Goal: Information Seeking & Learning: Learn about a topic

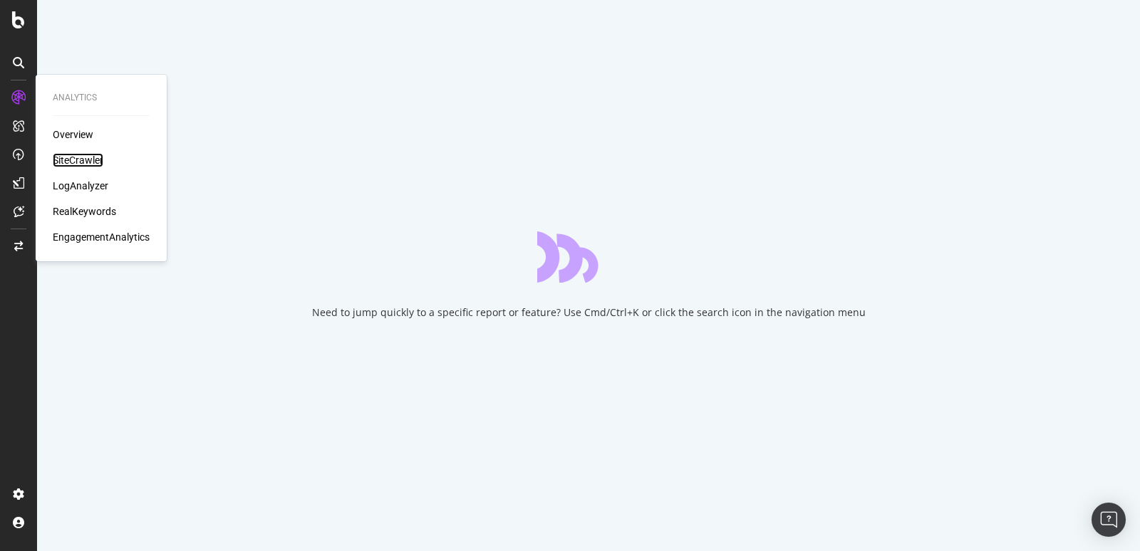
click at [68, 159] on div "SiteCrawler" at bounding box center [78, 160] width 51 height 14
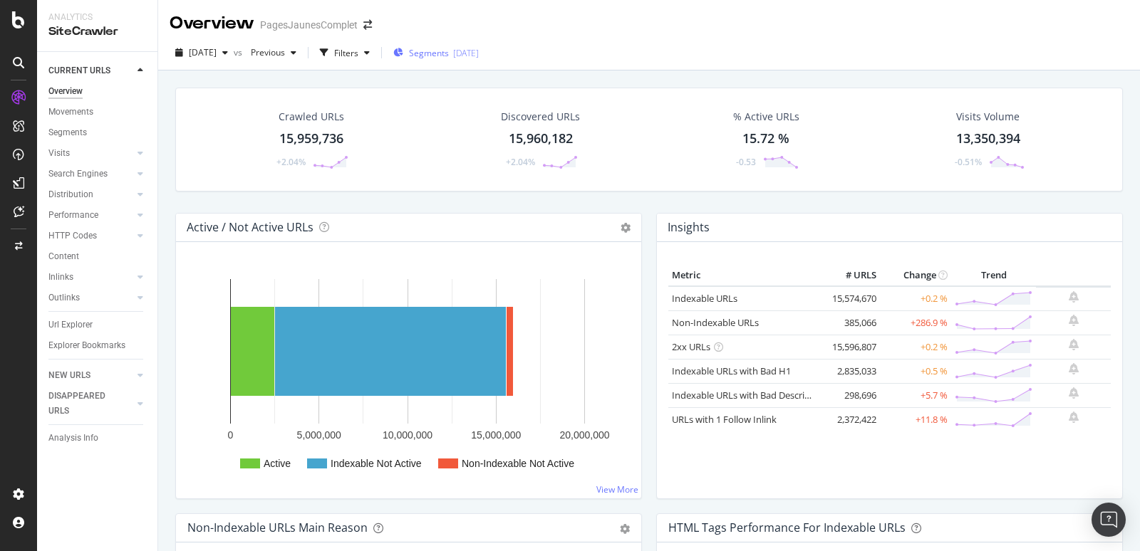
click at [449, 48] on span "Segments" at bounding box center [429, 53] width 40 height 12
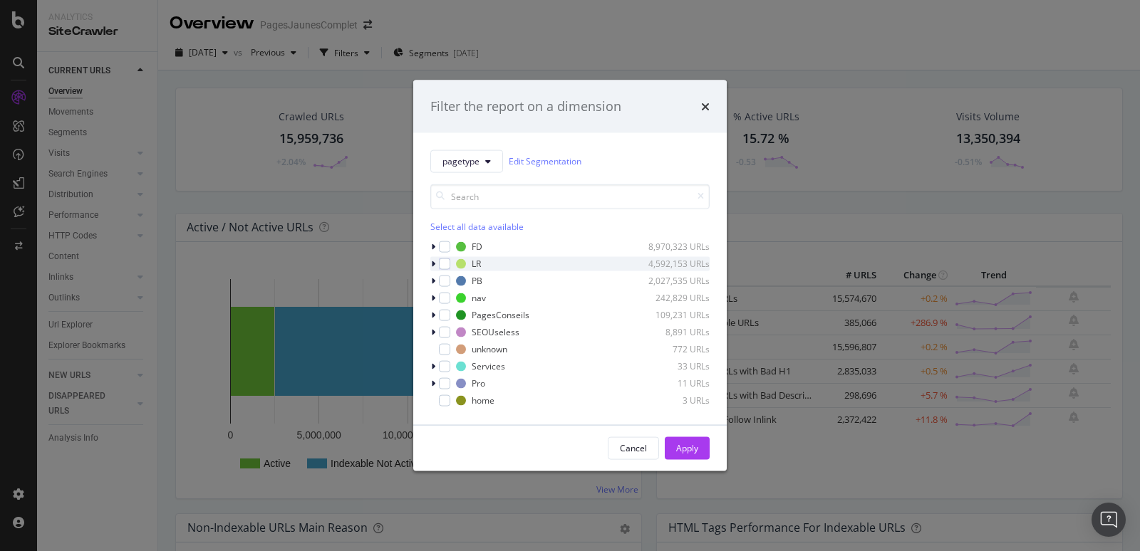
click at [436, 266] on div "modal" at bounding box center [434, 263] width 9 height 14
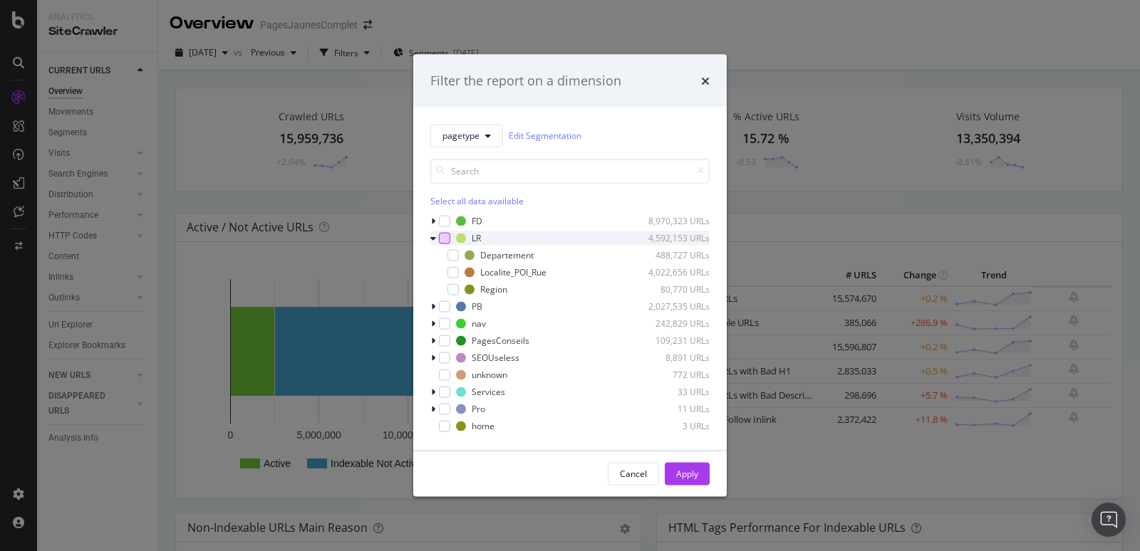
click at [449, 236] on div "modal" at bounding box center [444, 237] width 11 height 11
click at [434, 359] on icon "modal" at bounding box center [433, 357] width 4 height 9
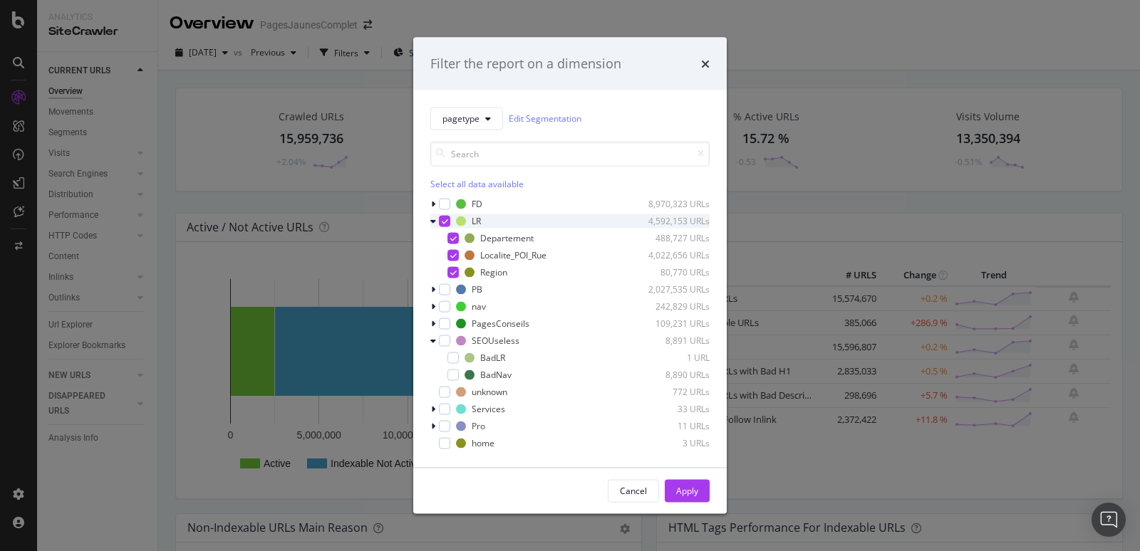
click at [445, 223] on icon "modal" at bounding box center [445, 220] width 6 height 7
click at [642, 491] on div "Cancel" at bounding box center [633, 491] width 27 height 12
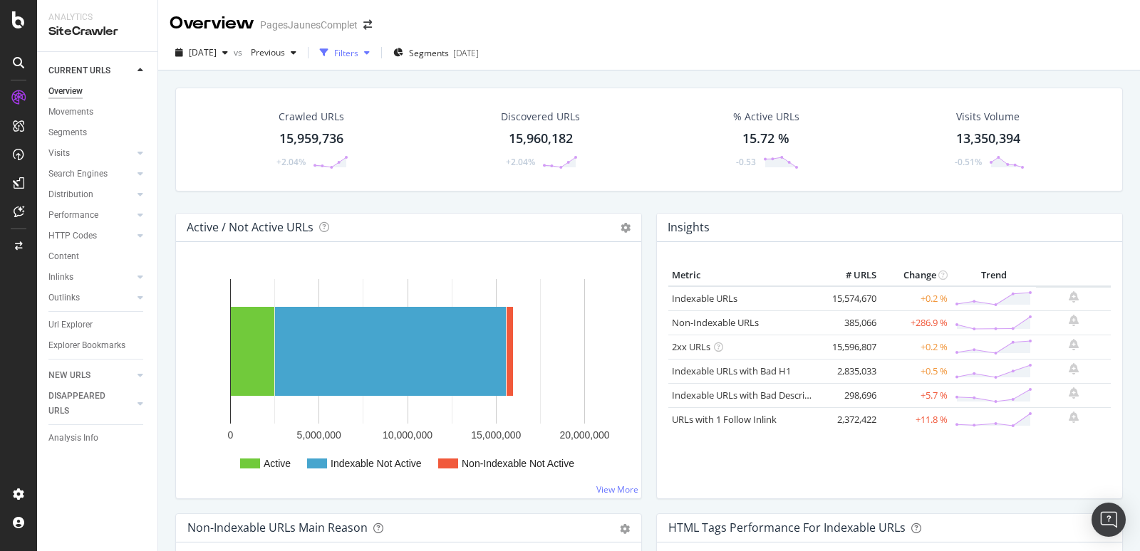
click at [358, 53] on div "Filters" at bounding box center [346, 53] width 24 height 12
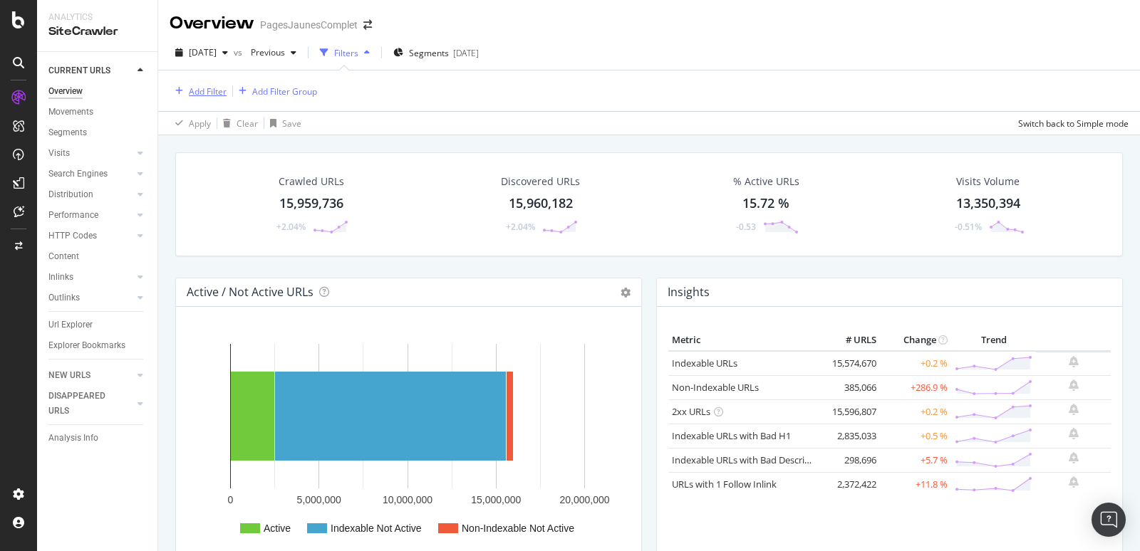
click at [213, 90] on div "Add Filter" at bounding box center [208, 91] width 38 height 12
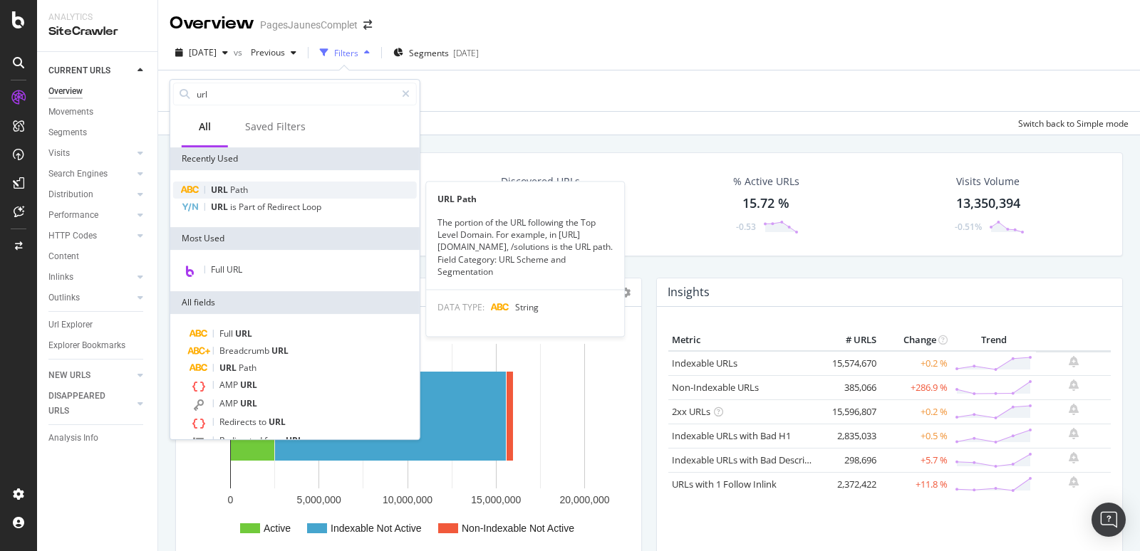
type input "url"
click at [233, 188] on span "Path" at bounding box center [239, 190] width 18 height 12
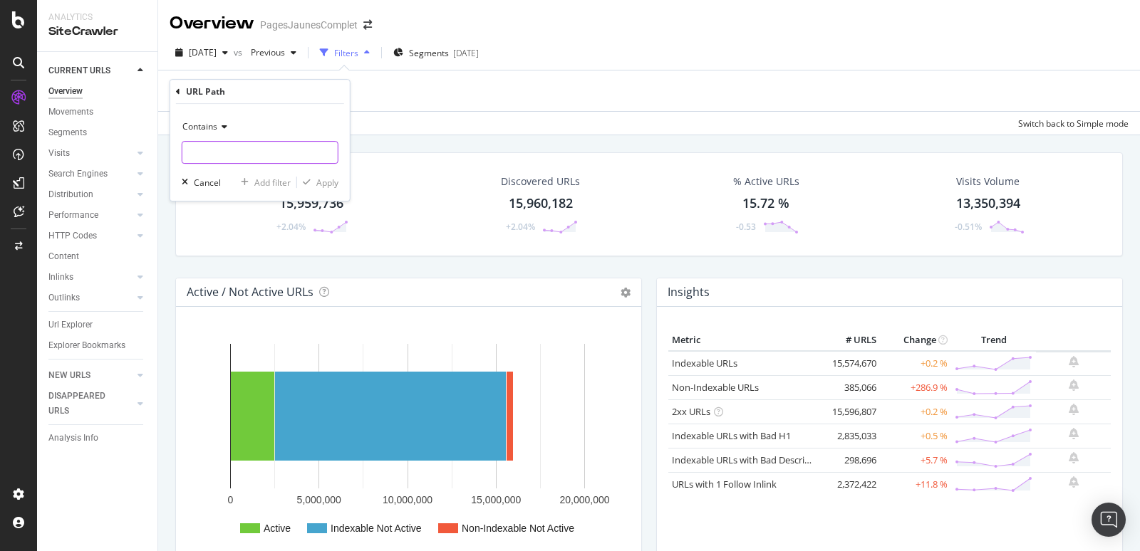
click at [229, 152] on input "text" at bounding box center [259, 152] width 155 height 23
type input ".html"
click at [216, 129] on span "Contains" at bounding box center [199, 126] width 35 height 12
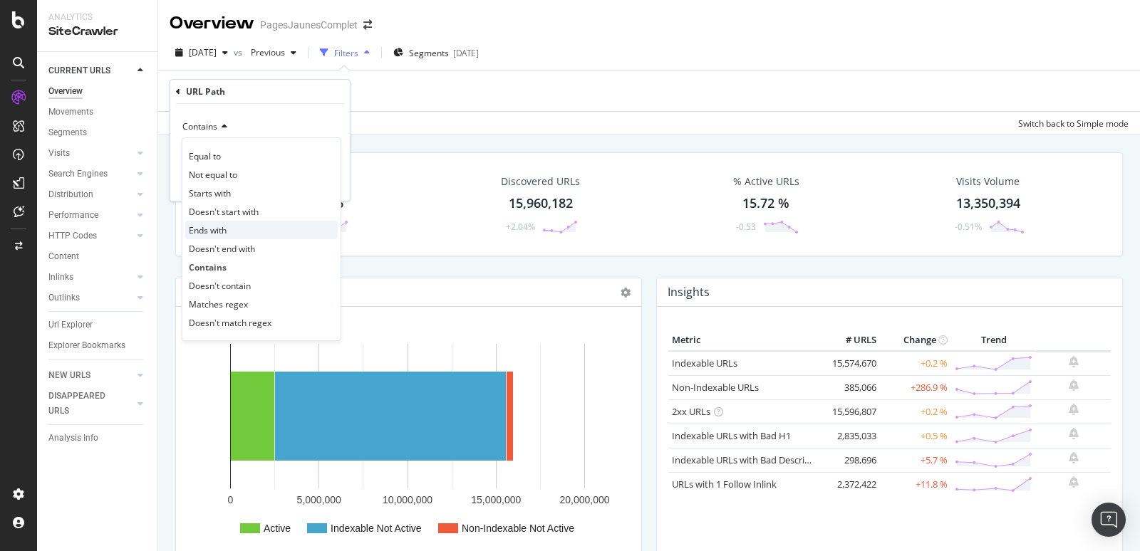
click at [220, 234] on span "Ends with" at bounding box center [208, 230] width 38 height 12
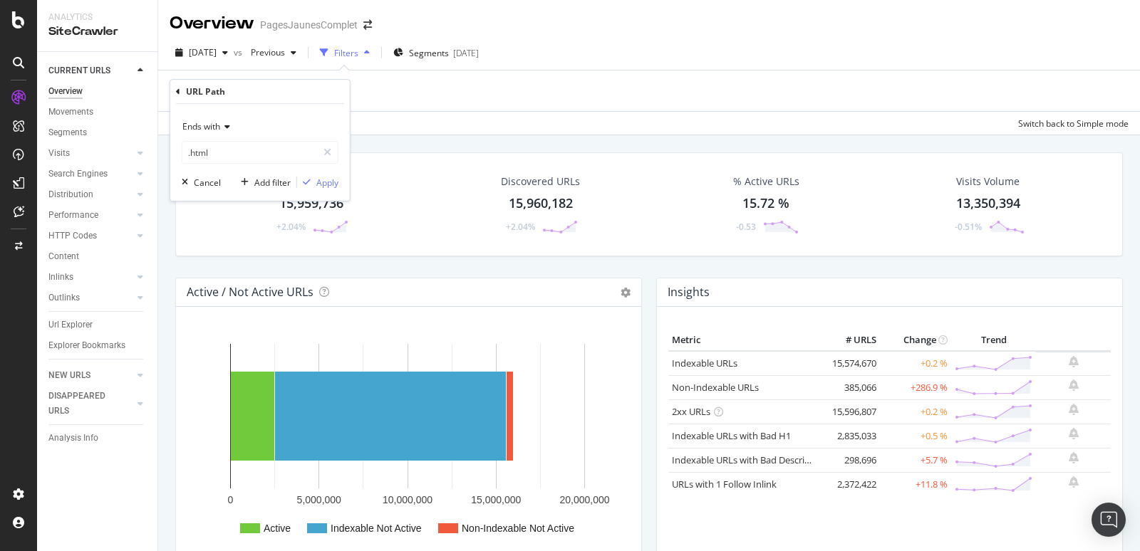
click at [206, 126] on span "Ends with" at bounding box center [201, 126] width 38 height 12
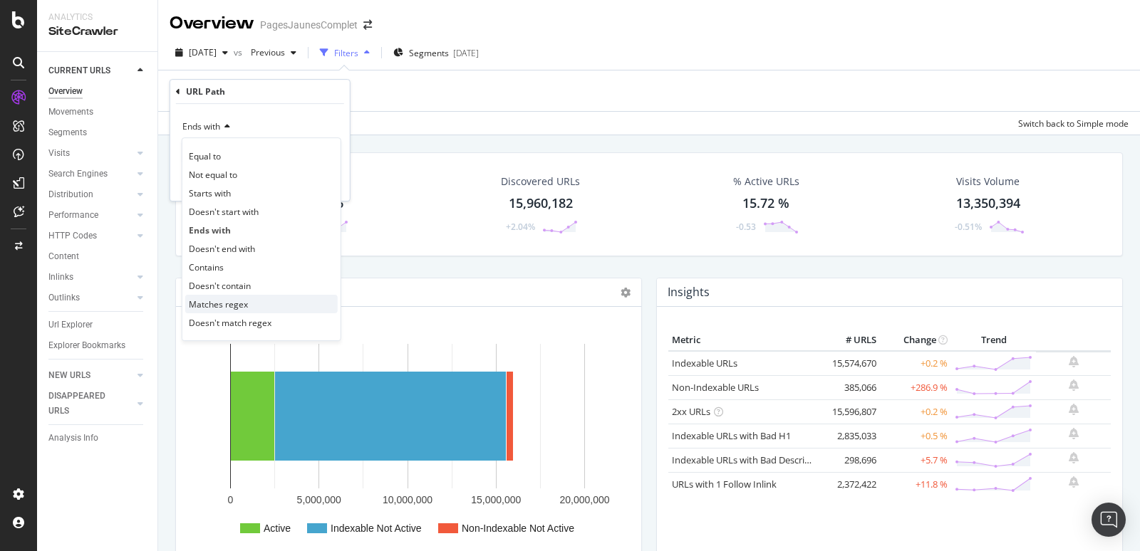
click at [227, 300] on span "Matches regex" at bounding box center [218, 304] width 59 height 12
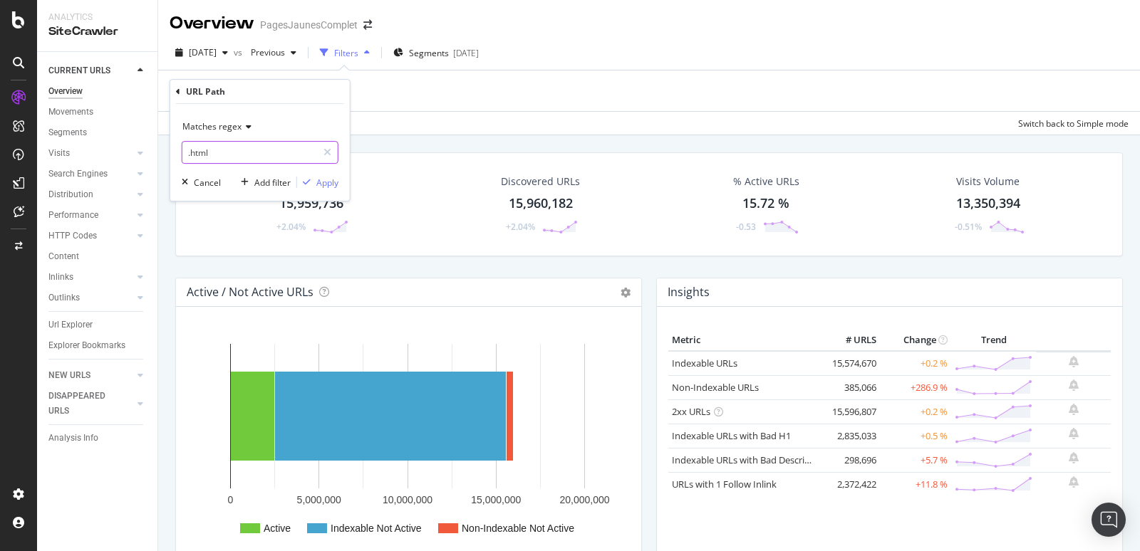
click at [187, 150] on input ".html" at bounding box center [249, 152] width 135 height 23
type input "[URL][DOMAIN_NAME]"
click at [329, 181] on div "Apply" at bounding box center [327, 183] width 22 height 12
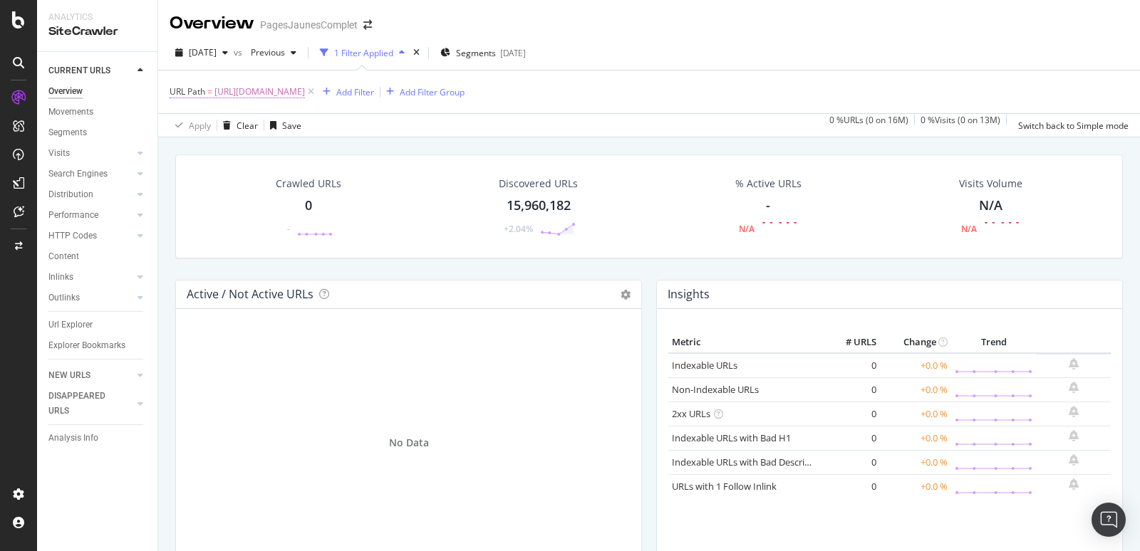
click at [305, 90] on span "[URL][DOMAIN_NAME]" at bounding box center [259, 92] width 90 height 20
click at [230, 124] on span "Matches regex" at bounding box center [211, 124] width 59 height 12
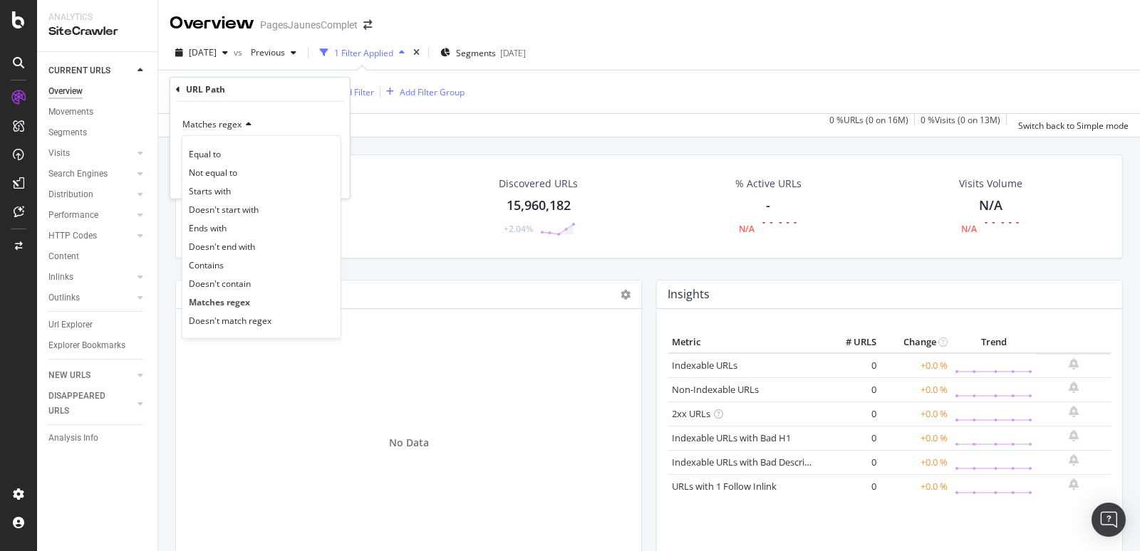
click at [288, 108] on div "Matches regex Equal to Not equal to Starts with Doesn't start with Ends with Do…" at bounding box center [260, 150] width 180 height 97
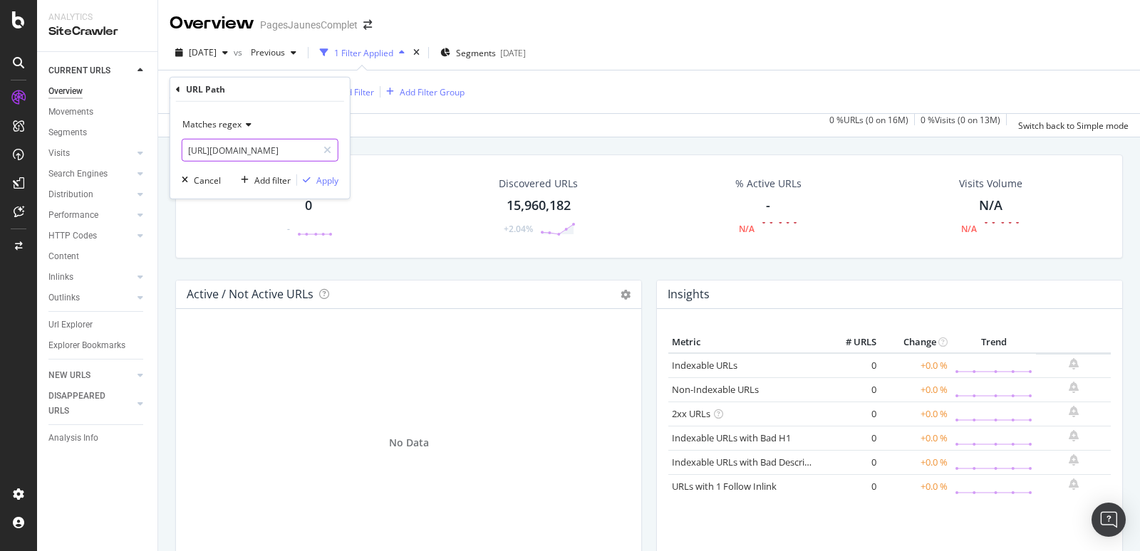
click at [275, 143] on input "[URL][DOMAIN_NAME]" at bounding box center [249, 150] width 135 height 23
click at [295, 154] on input "[URL][DOMAIN_NAME]" at bounding box center [249, 150] width 135 height 23
drag, startPoint x: 279, startPoint y: 150, endPoint x: 315, endPoint y: 150, distance: 35.6
click at [315, 150] on input "[URL][DOMAIN_NAME]" at bounding box center [249, 150] width 135 height 23
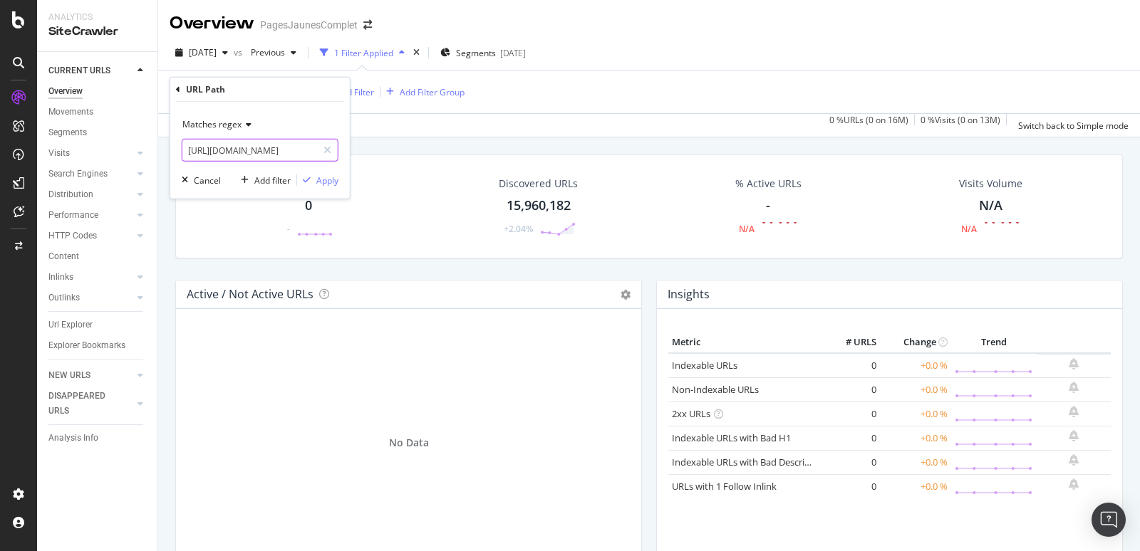
scroll to position [0, 28]
type input "[URL][DOMAIN_NAME]"
click at [326, 181] on div "Apply" at bounding box center [327, 180] width 22 height 12
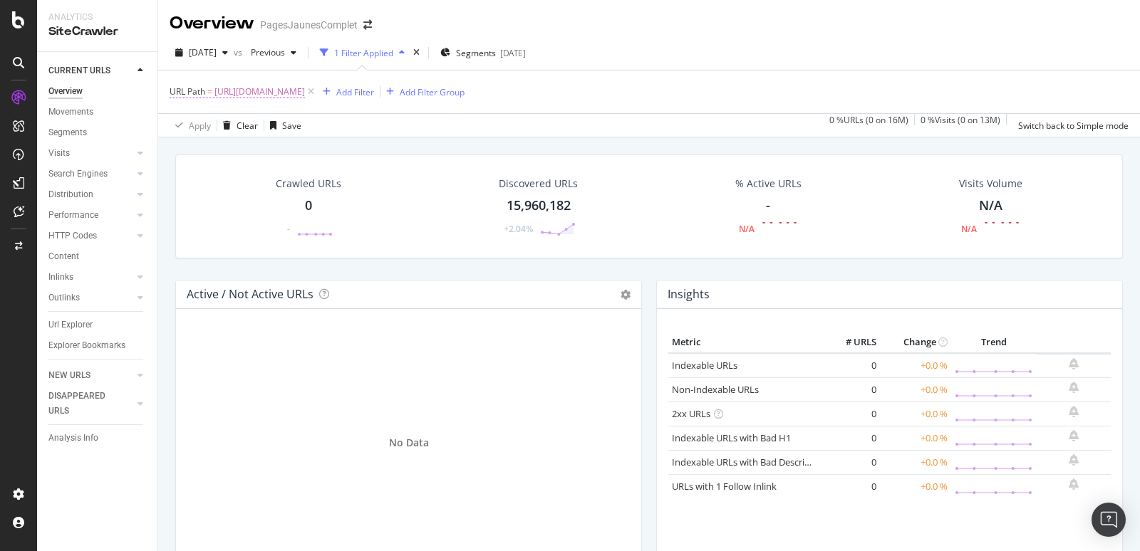
click at [267, 88] on span "[URL][DOMAIN_NAME]" at bounding box center [259, 92] width 90 height 20
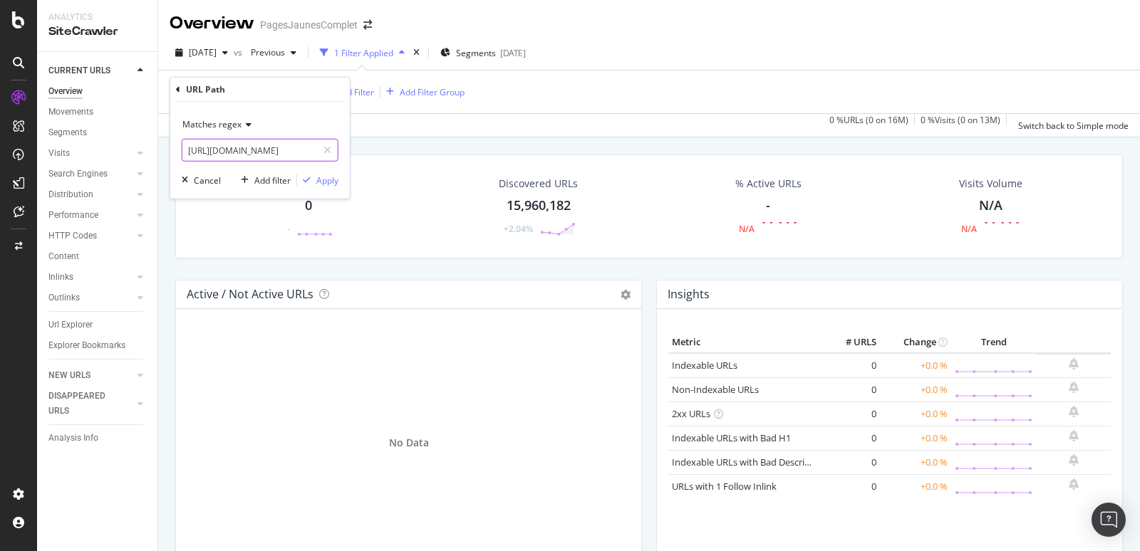
click at [232, 150] on input "[URL][DOMAIN_NAME]" at bounding box center [249, 150] width 135 height 23
paste input "text"
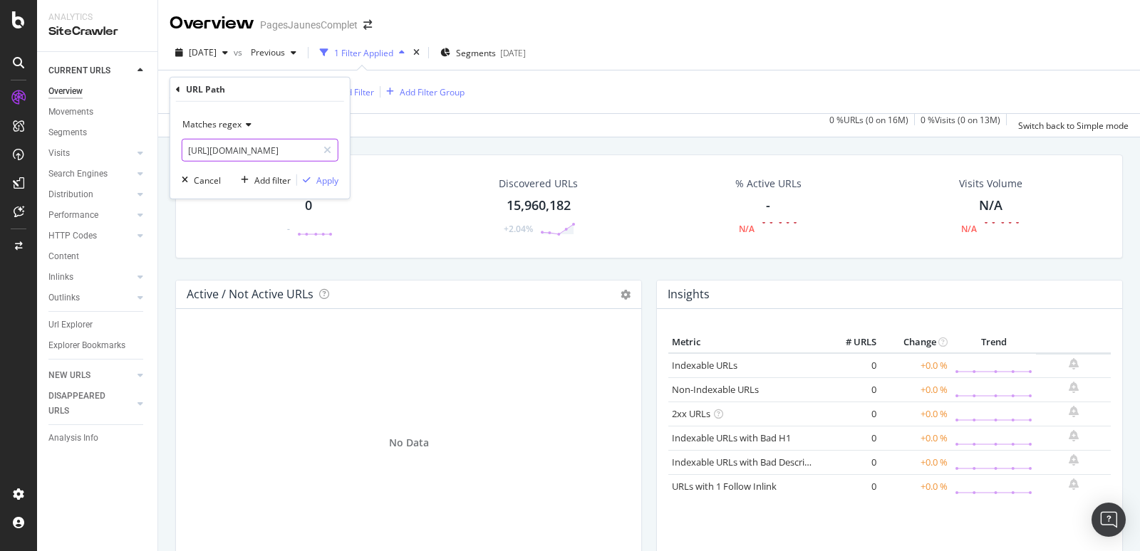
type input "[URL][DOMAIN_NAME]"
click at [236, 122] on span "Matches regex" at bounding box center [211, 124] width 59 height 12
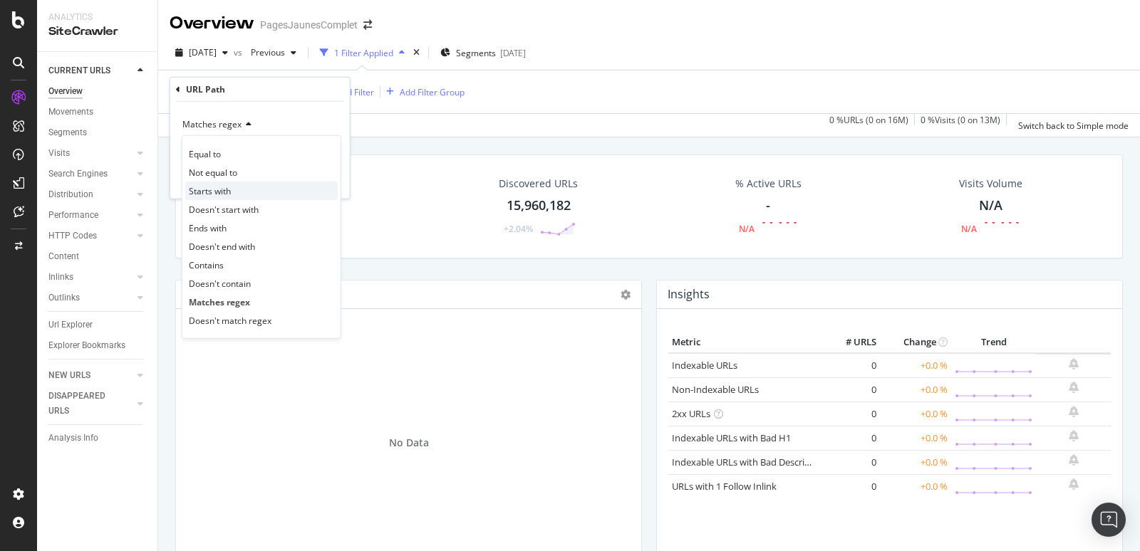
click at [219, 188] on span "Starts with" at bounding box center [210, 191] width 42 height 12
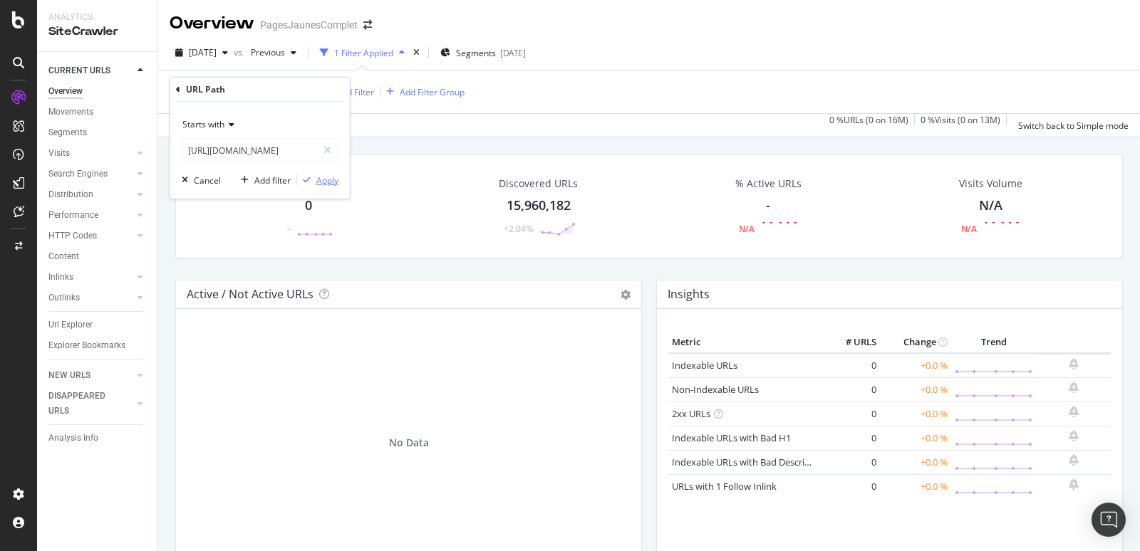
click at [330, 180] on div "Apply" at bounding box center [327, 180] width 22 height 12
click at [310, 93] on span "^[URL][DOMAIN_NAME]" at bounding box center [261, 92] width 95 height 20
drag, startPoint x: 295, startPoint y: 151, endPoint x: 155, endPoint y: 145, distance: 140.5
click at [155, 145] on body "Analytics SiteCrawler CURRENT URLS Overview Movements Segments Visits Analysis …" at bounding box center [570, 275] width 1140 height 551
click at [199, 126] on span "Starts with" at bounding box center [203, 124] width 42 height 12
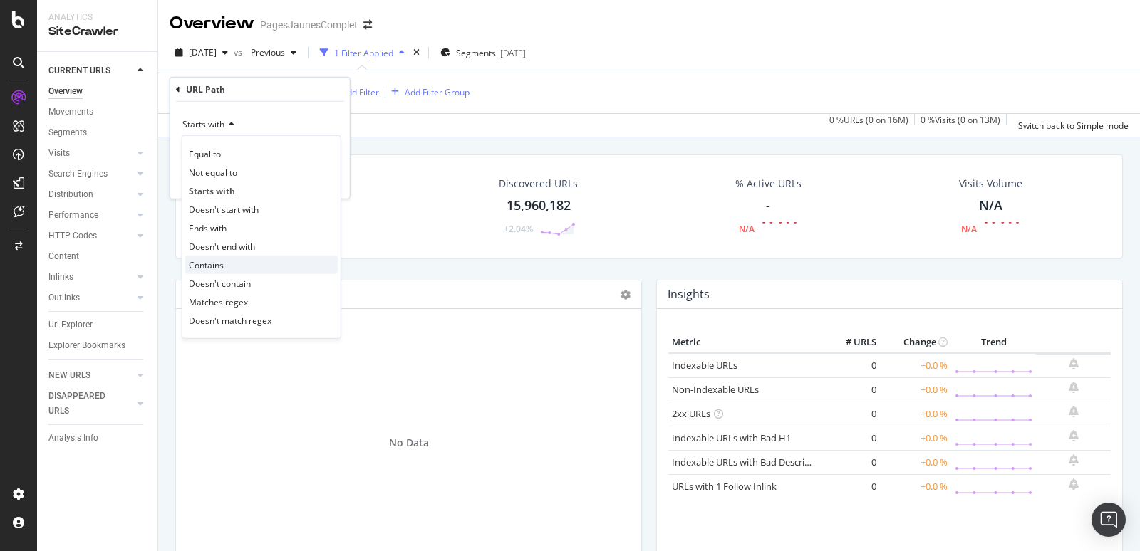
click at [201, 260] on span "Contains" at bounding box center [206, 265] width 35 height 12
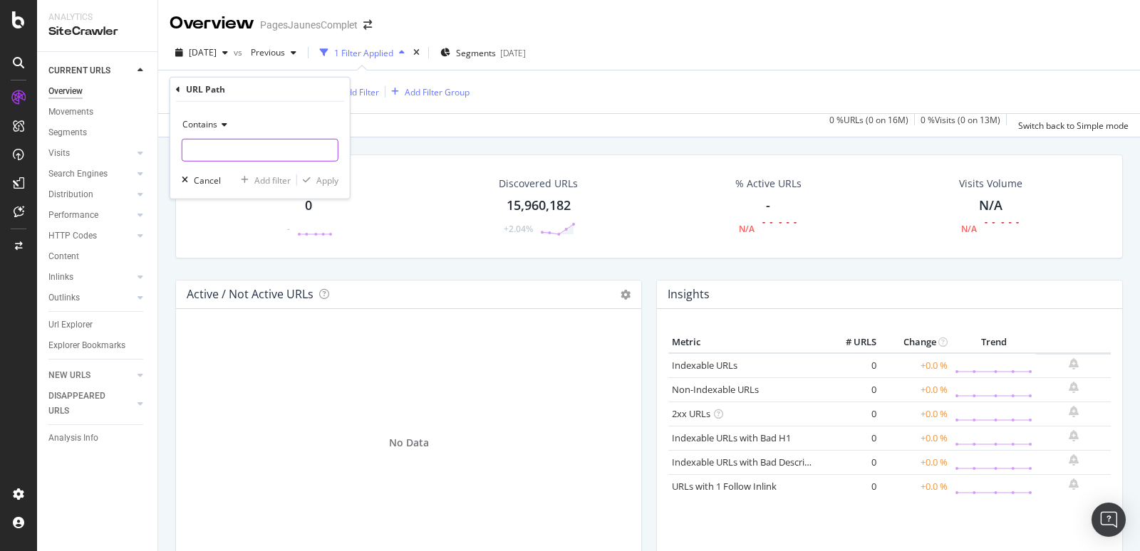
click at [207, 151] on input "text" at bounding box center [259, 150] width 155 height 23
type input "/activites/"
click at [327, 182] on div "Apply" at bounding box center [327, 180] width 22 height 12
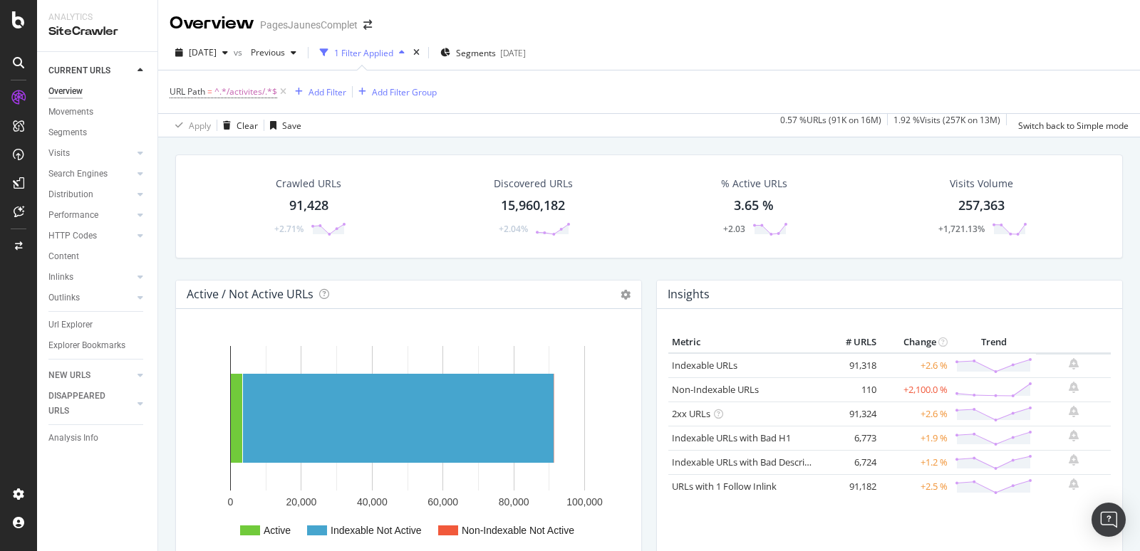
click at [318, 211] on div "91,428" at bounding box center [308, 206] width 39 height 19
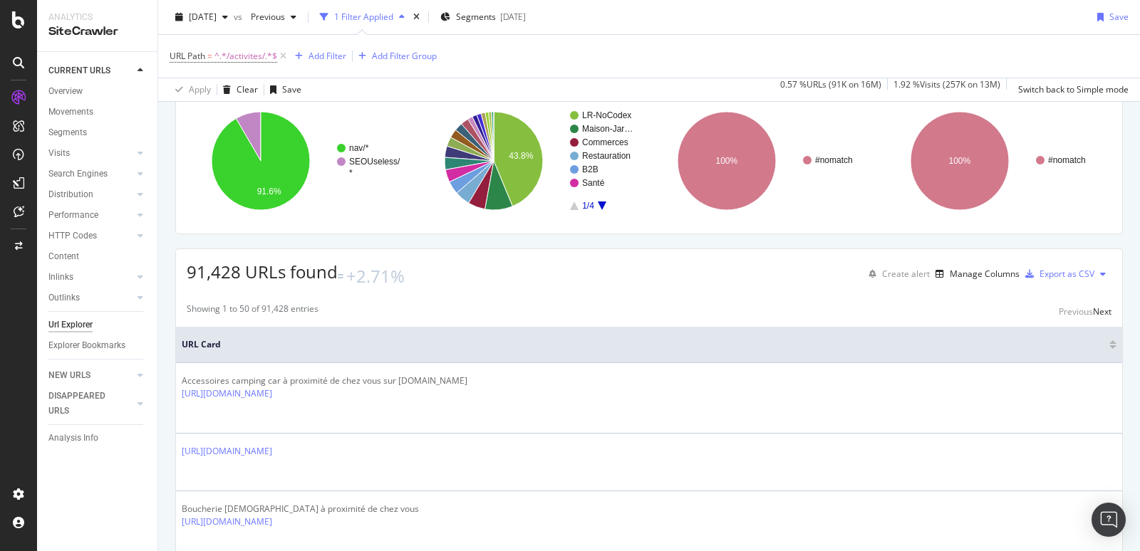
scroll to position [95, 0]
